Goal: Check status: Check status

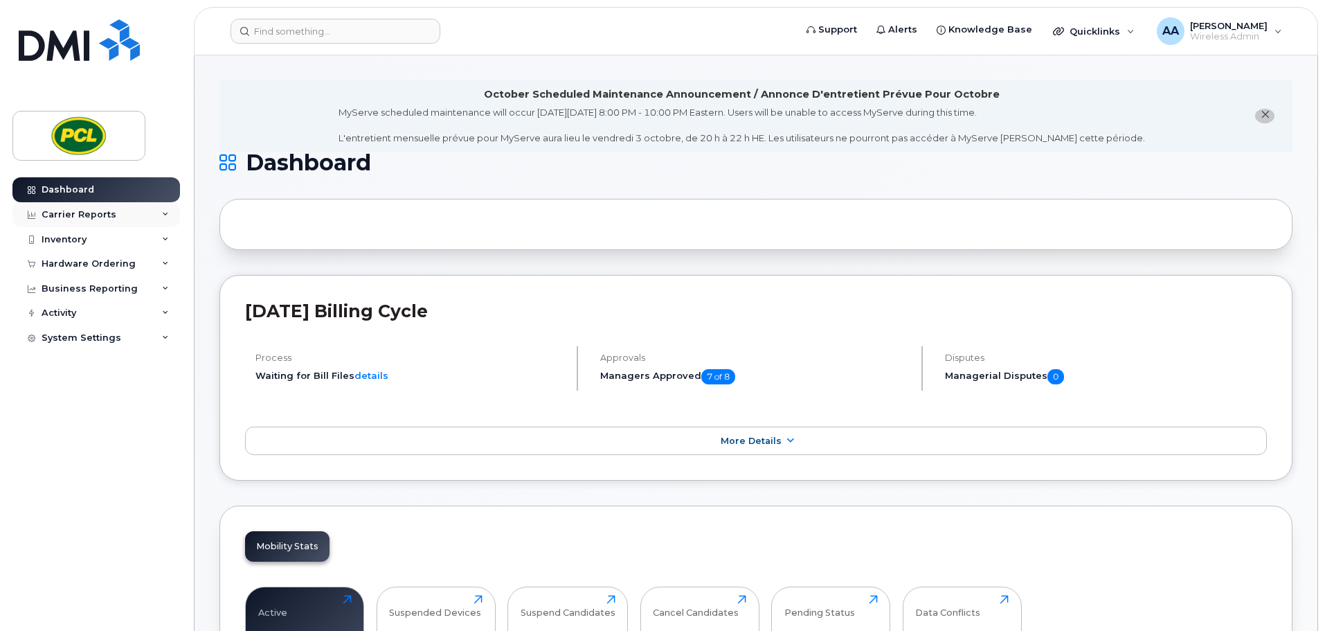
click at [98, 208] on div "Carrier Reports" at bounding box center [96, 214] width 168 height 25
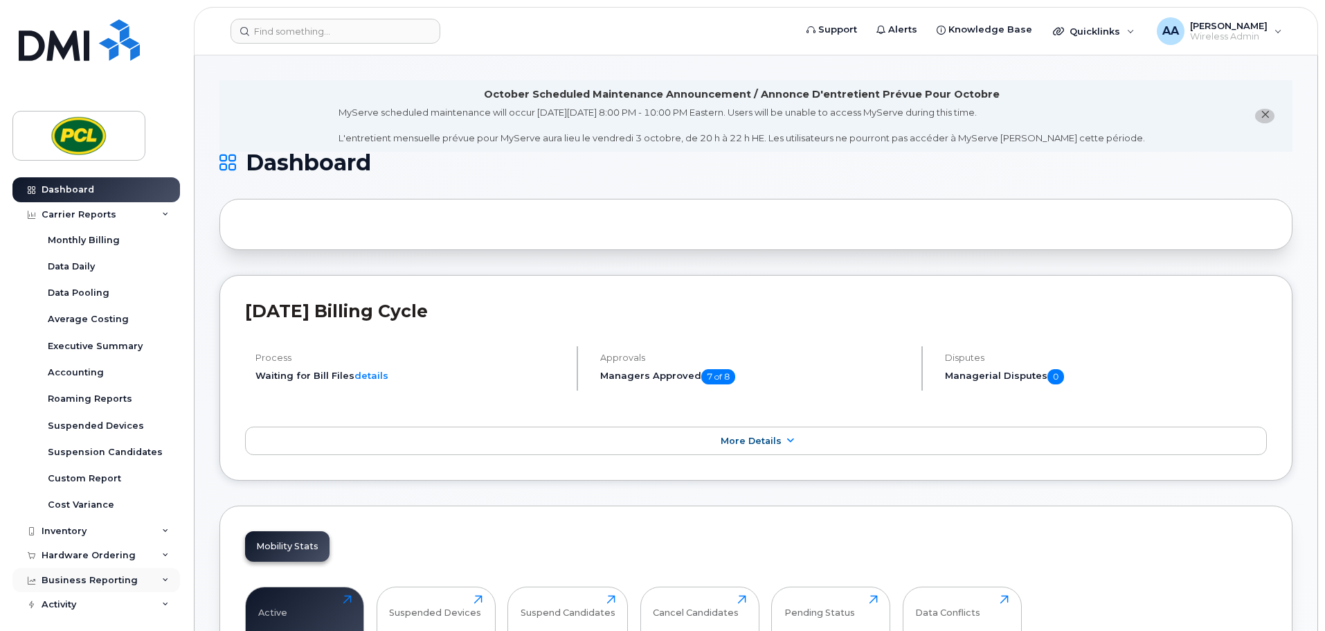
scroll to position [31, 0]
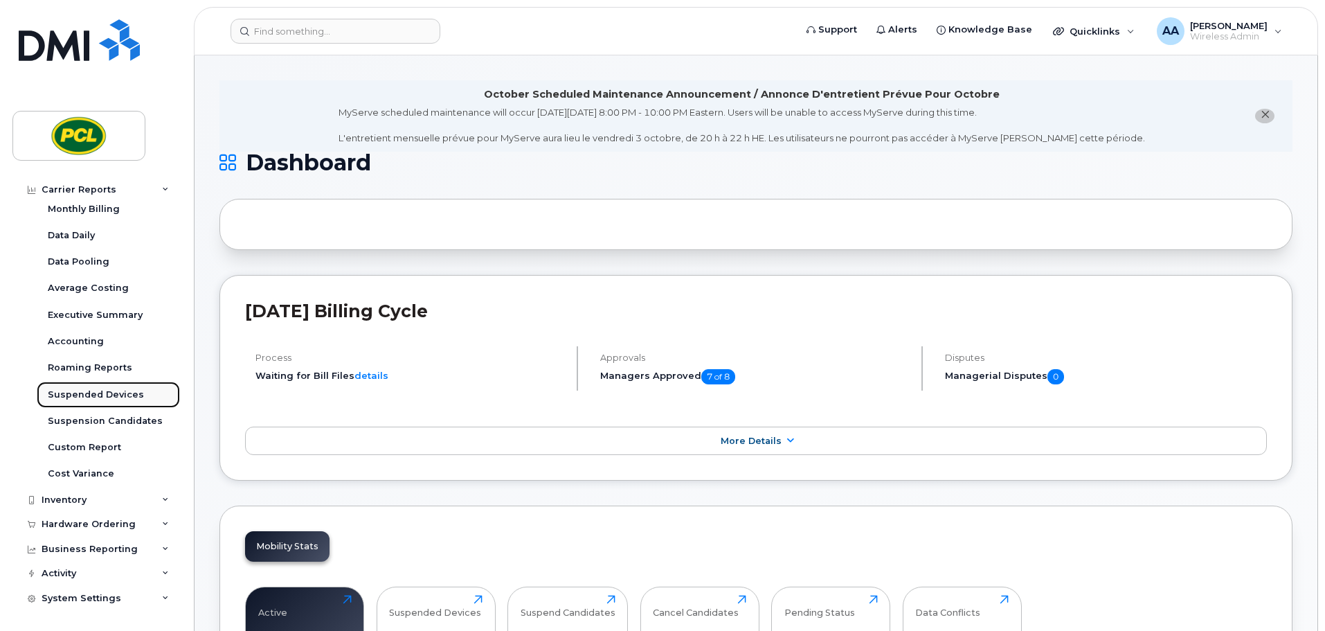
click at [111, 394] on div "Suspended Devices" at bounding box center [96, 394] width 96 height 12
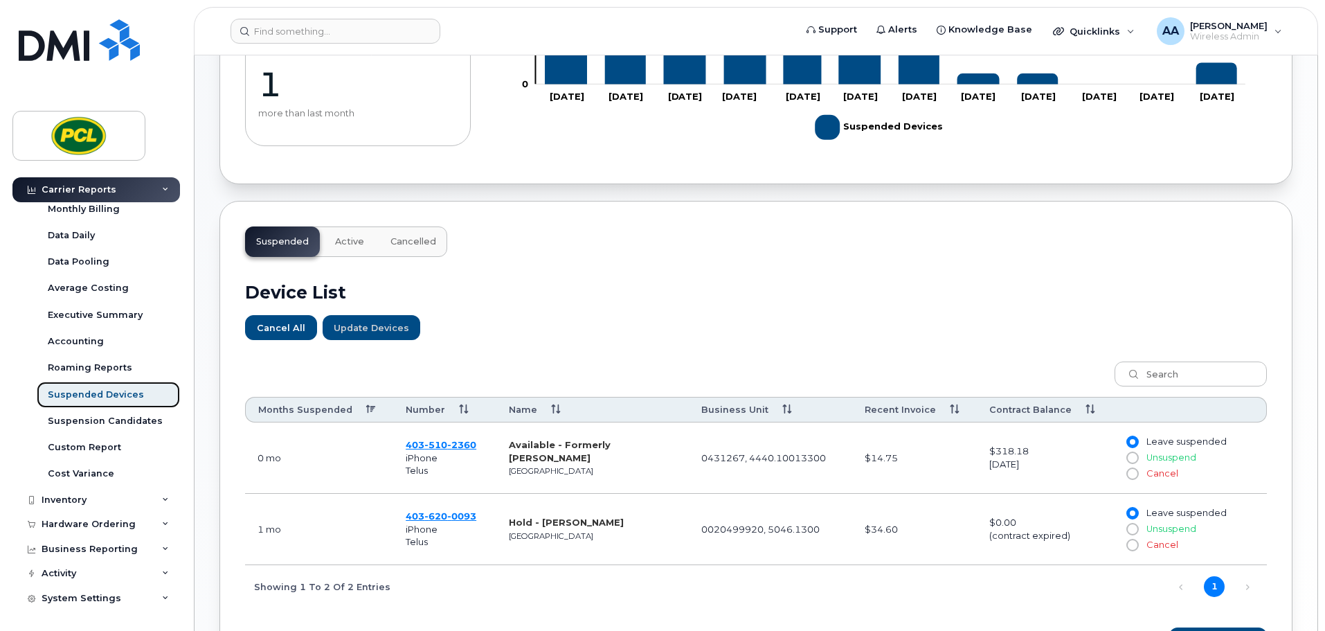
scroll to position [406, 0]
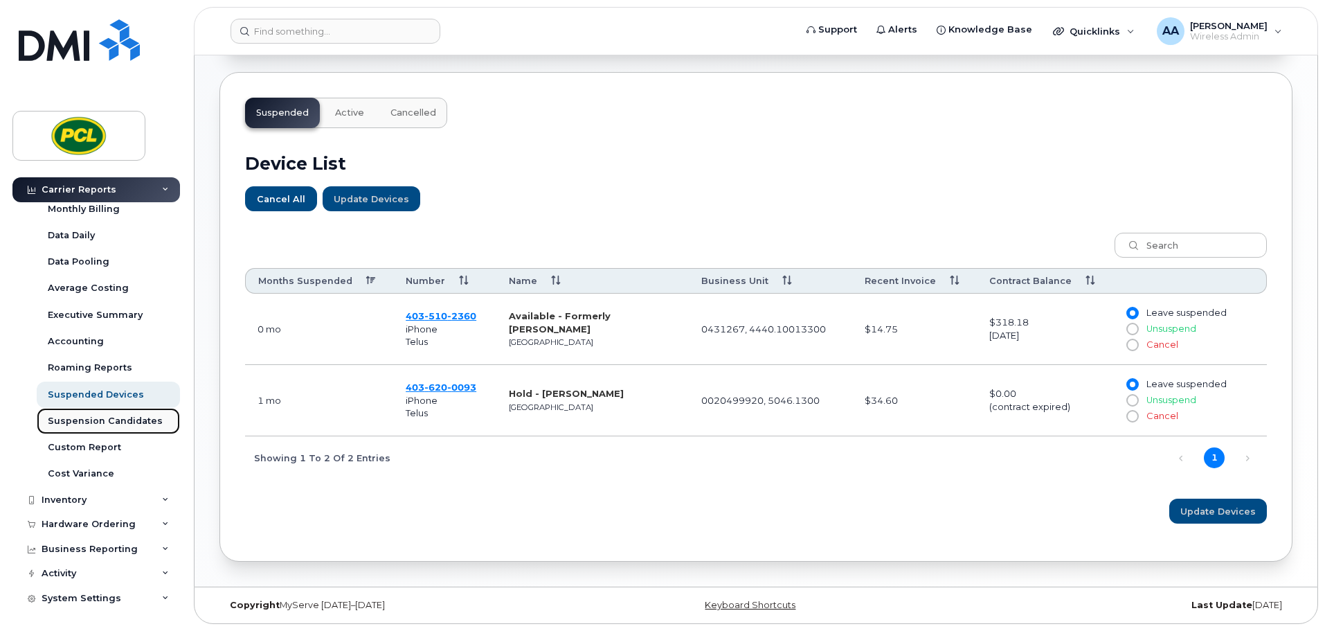
click at [120, 419] on div "Suspension Candidates" at bounding box center [105, 421] width 115 height 12
